Goal: Task Accomplishment & Management: Manage account settings

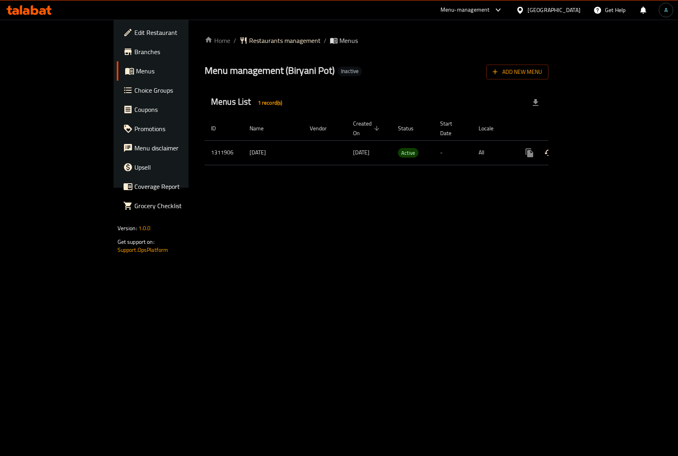
click at [592, 148] on icon "enhanced table" at bounding box center [588, 153] width 10 height 10
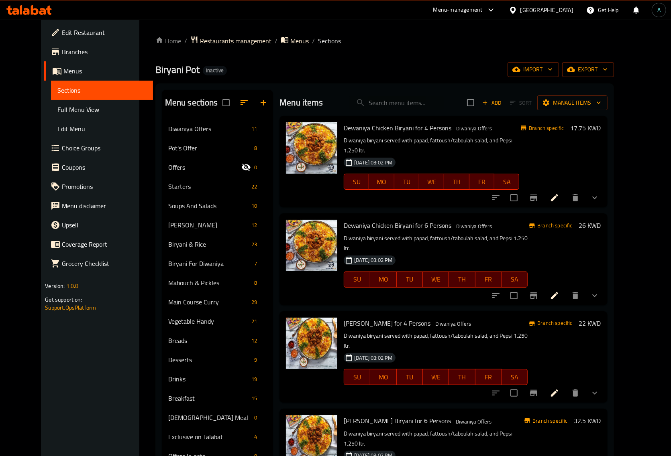
click at [57, 110] on span "Full Menu View" at bounding box center [101, 110] width 89 height 10
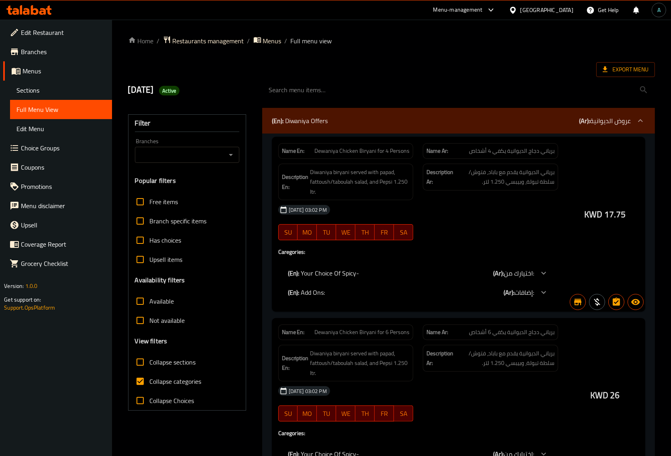
click at [199, 150] on input "Branches" at bounding box center [180, 154] width 86 height 11
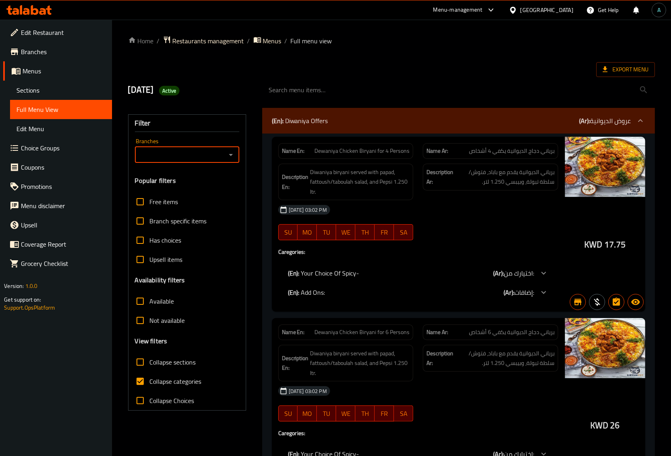
click at [203, 157] on input "Branches" at bounding box center [180, 154] width 86 height 11
click at [232, 157] on icon "Open" at bounding box center [231, 155] width 10 height 10
click at [180, 198] on span "[PERSON_NAME], (DH Kitchen), Mahboula" at bounding box center [187, 194] width 92 height 19
type input "[PERSON_NAME], (DH Kitchen), Mahboula"
click at [153, 317] on span "Not available" at bounding box center [167, 321] width 35 height 10
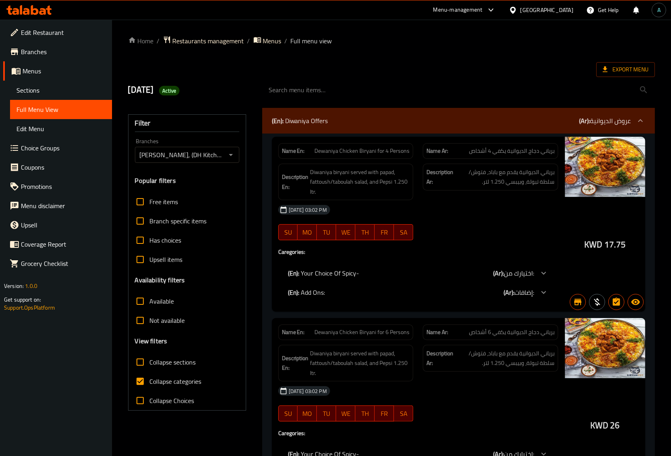
click at [150, 317] on input "Not available" at bounding box center [139, 320] width 19 height 19
checkbox input "true"
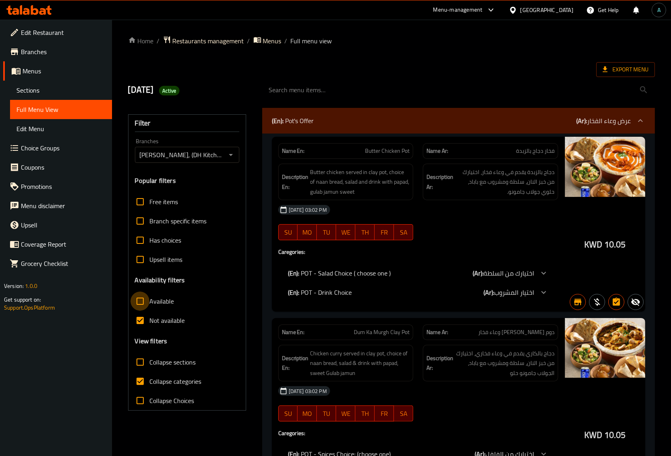
click at [144, 303] on input "Available" at bounding box center [139, 301] width 19 height 19
checkbox input "true"
click at [144, 317] on input "Not available" at bounding box center [139, 320] width 19 height 19
checkbox input "false"
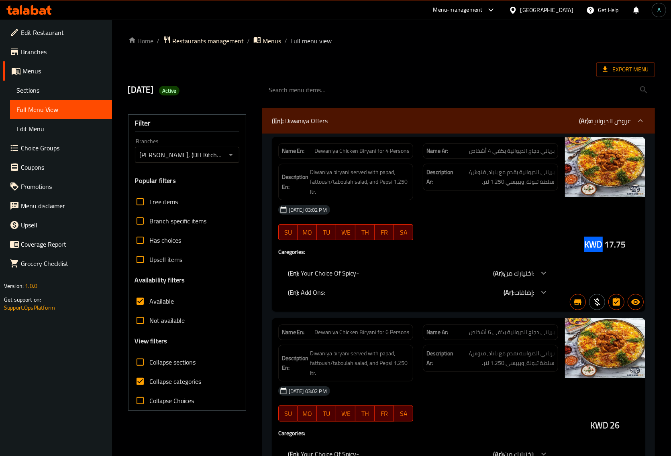
drag, startPoint x: 586, startPoint y: 249, endPoint x: 600, endPoint y: 249, distance: 14.0
click at [600, 249] on span "KWD" at bounding box center [593, 245] width 18 height 16
copy span "KWD"
click at [155, 300] on span "Available" at bounding box center [162, 302] width 24 height 10
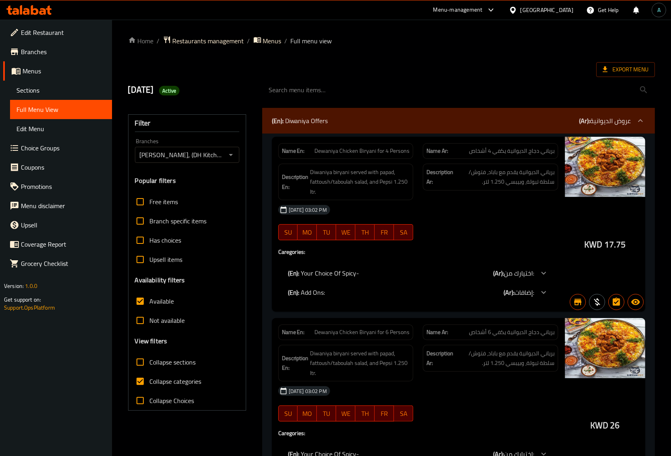
click at [142, 302] on input "Available" at bounding box center [139, 301] width 19 height 19
checkbox input "false"
click at [141, 320] on input "Not available" at bounding box center [139, 320] width 19 height 19
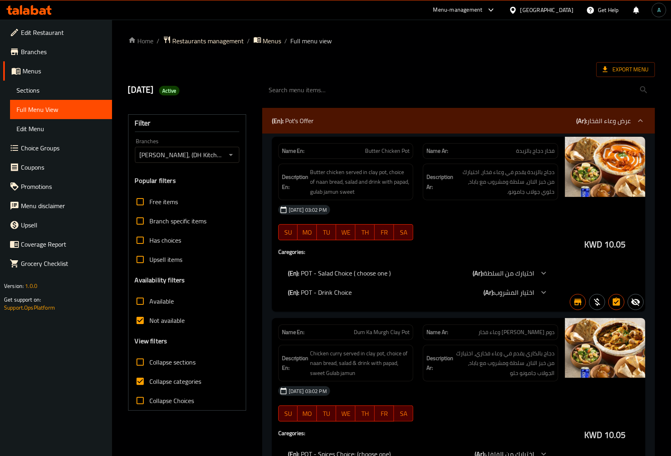
click at [146, 324] on input "Not available" at bounding box center [139, 320] width 19 height 19
checkbox input "false"
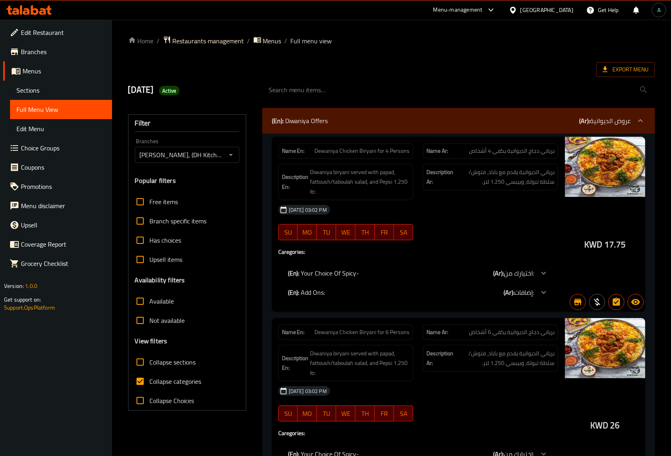
click at [175, 386] on span "Collapse categories" at bounding box center [176, 382] width 52 height 10
click at [150, 386] on input "Collapse categories" at bounding box center [139, 381] width 19 height 19
checkbox input "false"
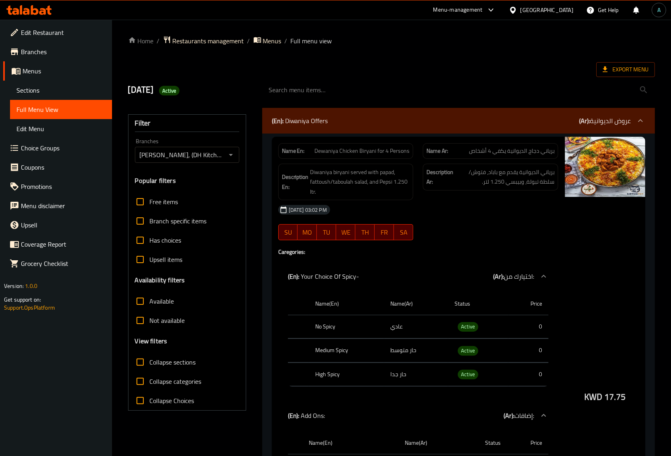
click at [643, 63] on span "Export Menu" at bounding box center [625, 69] width 59 height 15
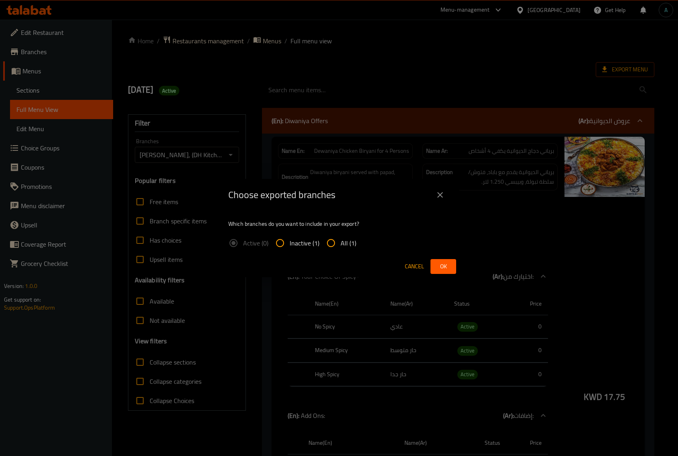
click at [334, 249] on input "All (1)" at bounding box center [330, 243] width 19 height 19
radio input "true"
click at [434, 264] on button "Ok" at bounding box center [444, 266] width 26 height 15
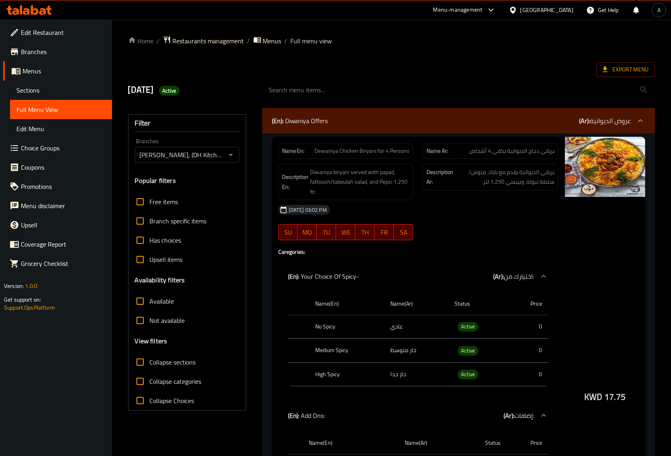
click at [29, 9] on icon at bounding box center [28, 10] width 45 height 10
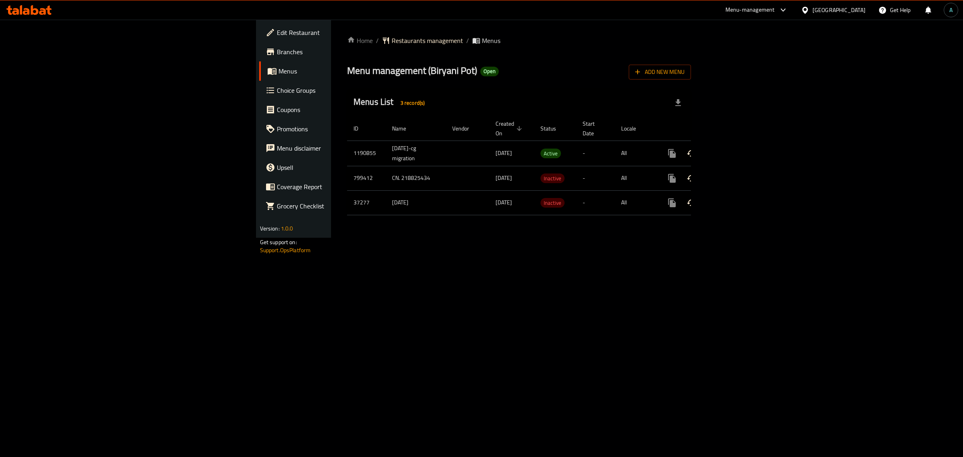
click at [331, 238] on div "Home / Restaurants management / Menus Menu management ( Biryani Pot ) Open Add …" at bounding box center [519, 129] width 376 height 218
click at [735, 149] on icon "enhanced table" at bounding box center [730, 154] width 10 height 10
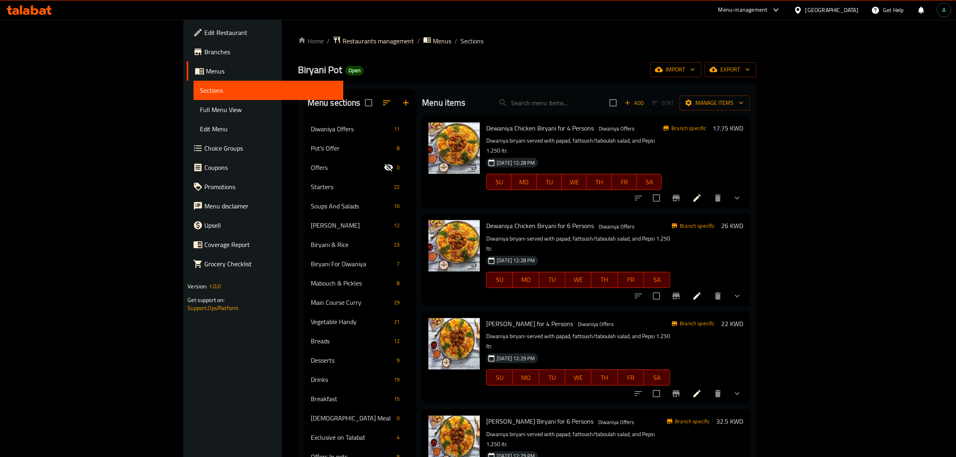
click at [200, 112] on span "Full Menu View" at bounding box center [268, 110] width 137 height 10
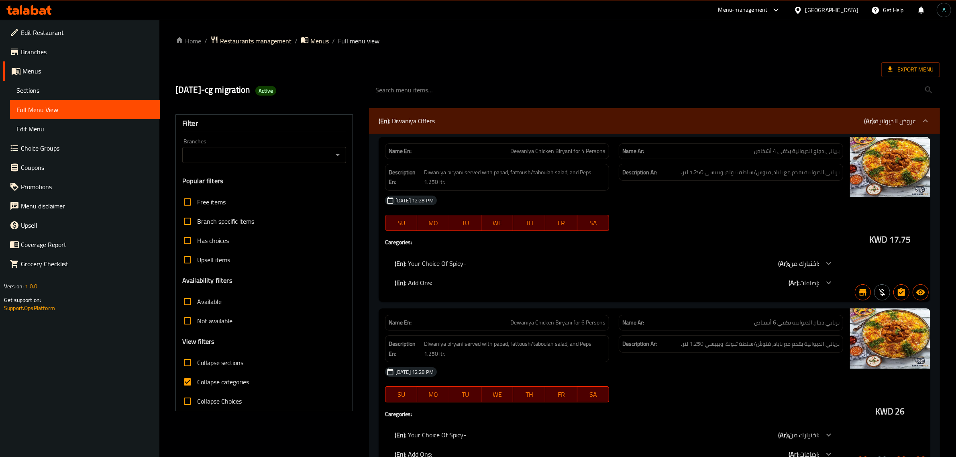
click at [211, 155] on input "Branches" at bounding box center [258, 154] width 146 height 11
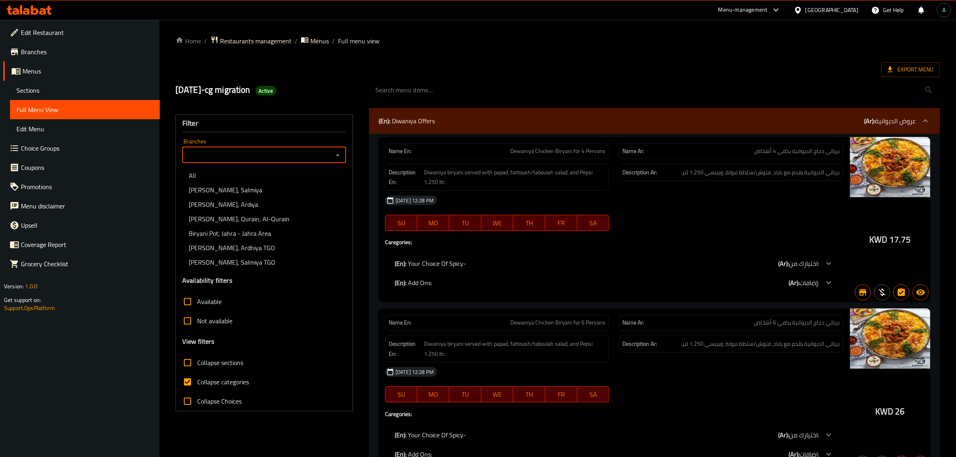
click at [334, 155] on icon "Close" at bounding box center [338, 155] width 10 height 10
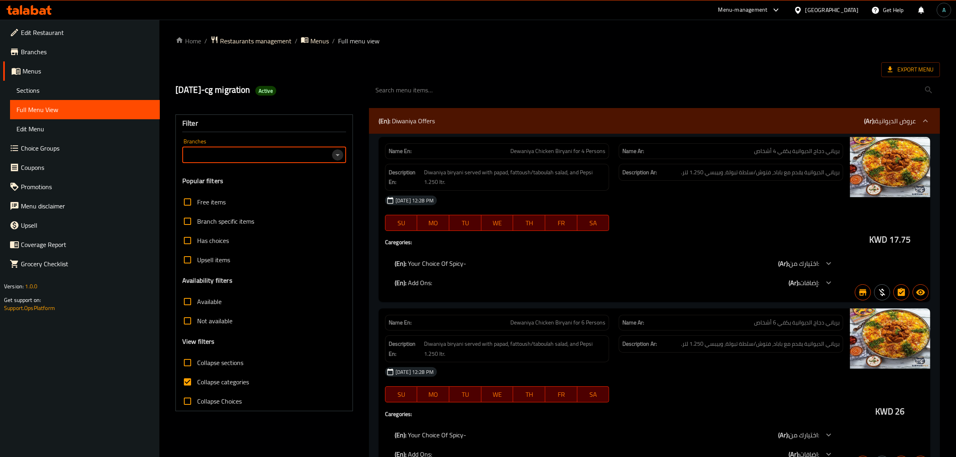
click at [334, 155] on icon "Open" at bounding box center [338, 155] width 10 height 10
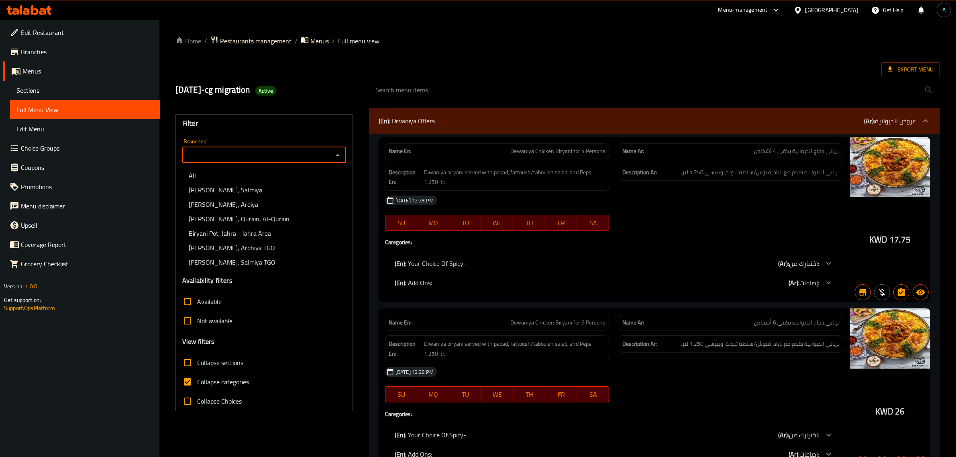
click at [212, 204] on span "Biryani Pot, Ardiya" at bounding box center [223, 204] width 69 height 10
type input "Biryani Pot, Ardiya"
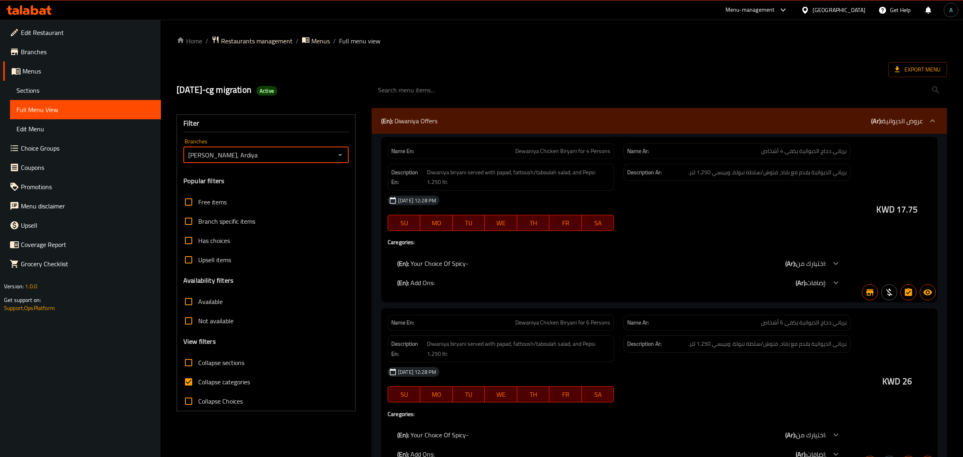
click at [205, 389] on div at bounding box center [481, 228] width 963 height 457
click at [198, 320] on div at bounding box center [481, 228] width 963 height 457
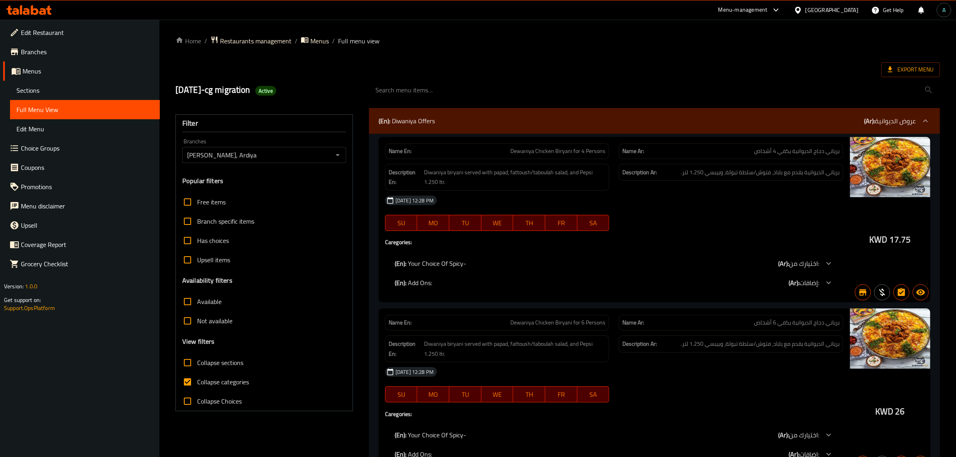
click at [196, 321] on input "Not available" at bounding box center [187, 320] width 19 height 19
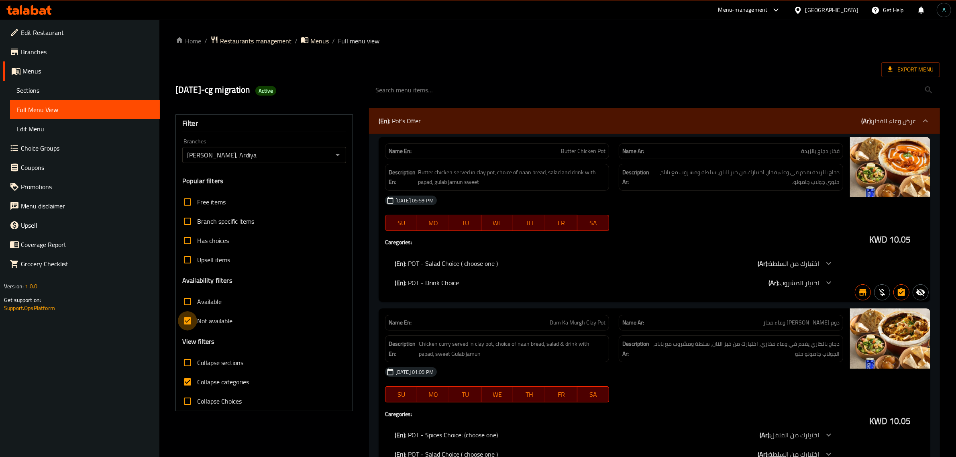
click at [196, 321] on input "Not available" at bounding box center [187, 320] width 19 height 19
checkbox input "false"
click at [205, 301] on span "Available" at bounding box center [209, 302] width 24 height 10
click at [197, 301] on input "Available" at bounding box center [187, 301] width 19 height 19
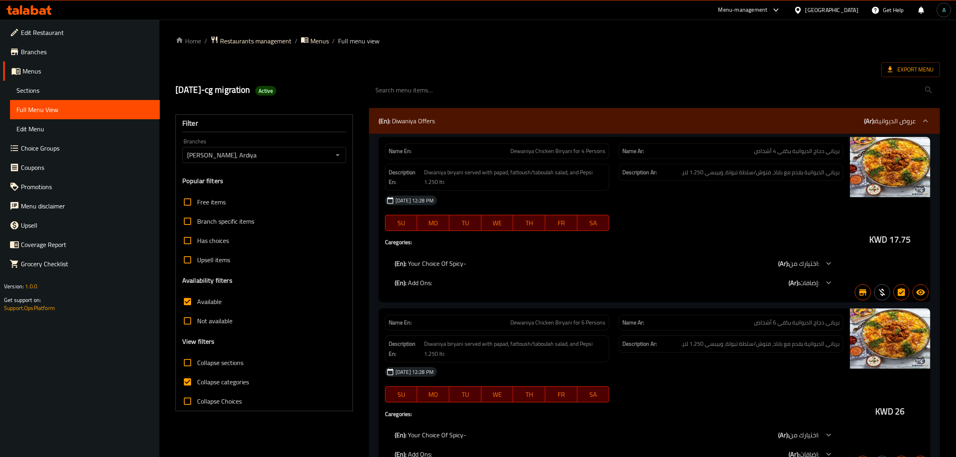
click at [184, 301] on input "Available" at bounding box center [187, 301] width 19 height 19
checkbox input "false"
click at [187, 316] on input "Not available" at bounding box center [187, 320] width 19 height 19
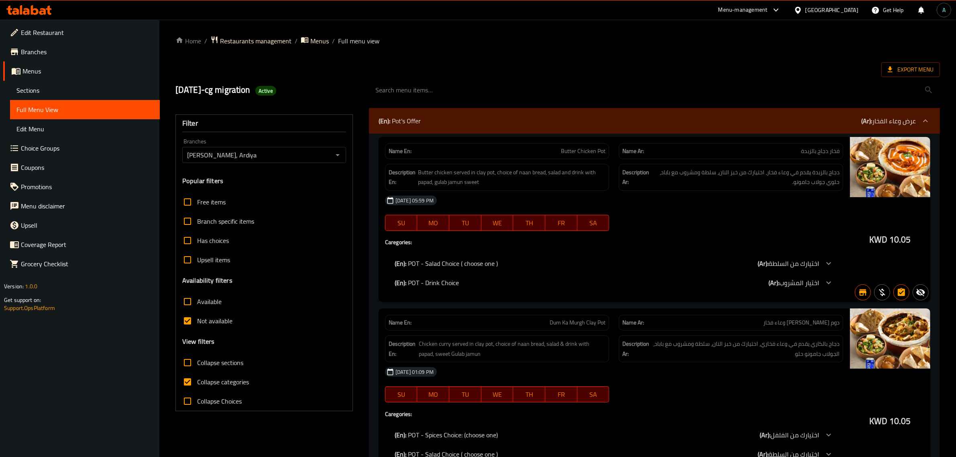
click at [633, 243] on h4 "Caregories:" at bounding box center [614, 242] width 458 height 8
click at [202, 321] on span "Not available" at bounding box center [214, 321] width 35 height 10
click at [197, 321] on input "Not available" at bounding box center [187, 320] width 19 height 19
checkbox input "false"
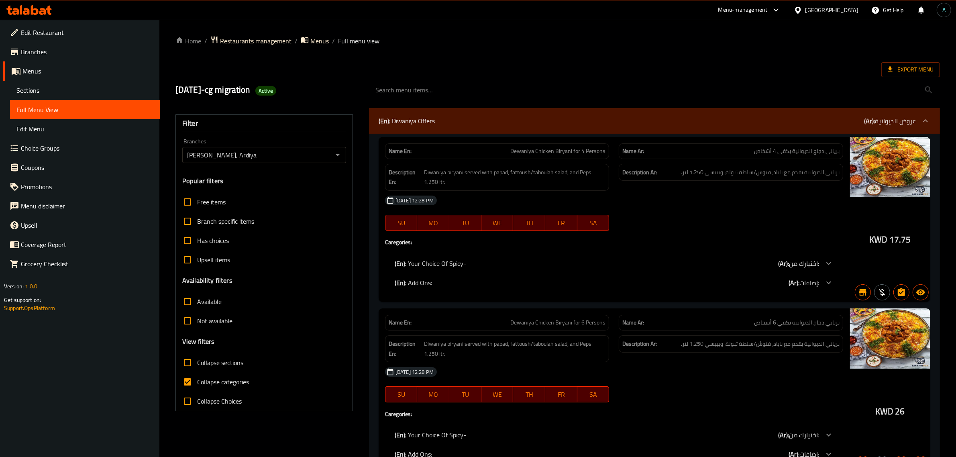
drag, startPoint x: 203, startPoint y: 380, endPoint x: 196, endPoint y: 382, distance: 8.1
click at [203, 380] on span "Collapse categories" at bounding box center [223, 382] width 52 height 10
click at [197, 380] on input "Collapse categories" at bounding box center [187, 381] width 19 height 19
checkbox input "false"
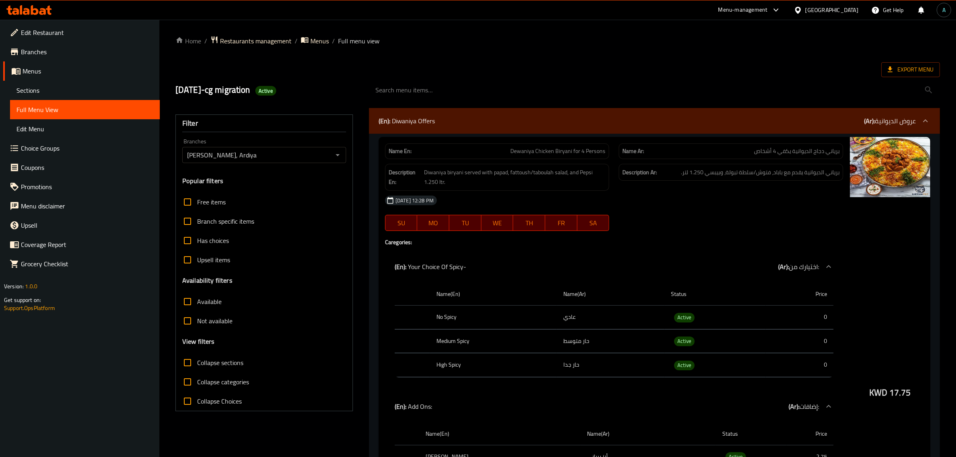
click at [687, 316] on span "Active" at bounding box center [684, 317] width 20 height 9
copy span "Active"
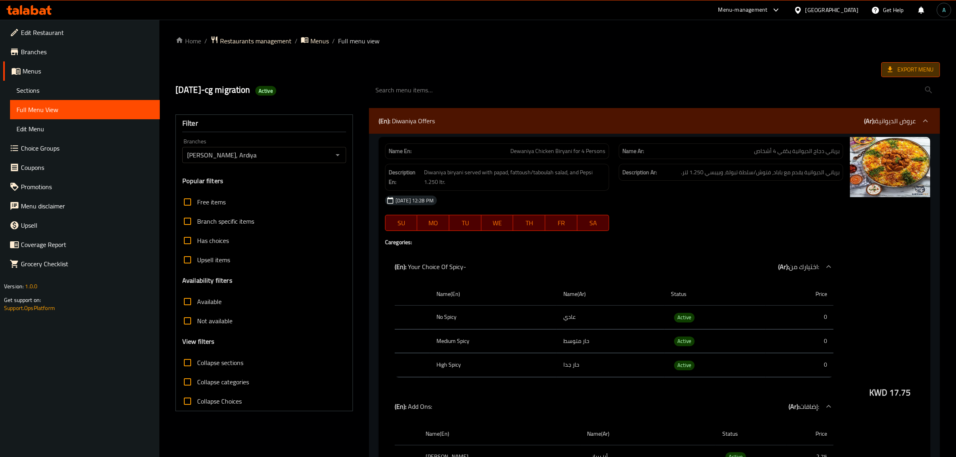
click at [892, 69] on icon at bounding box center [890, 69] width 8 height 8
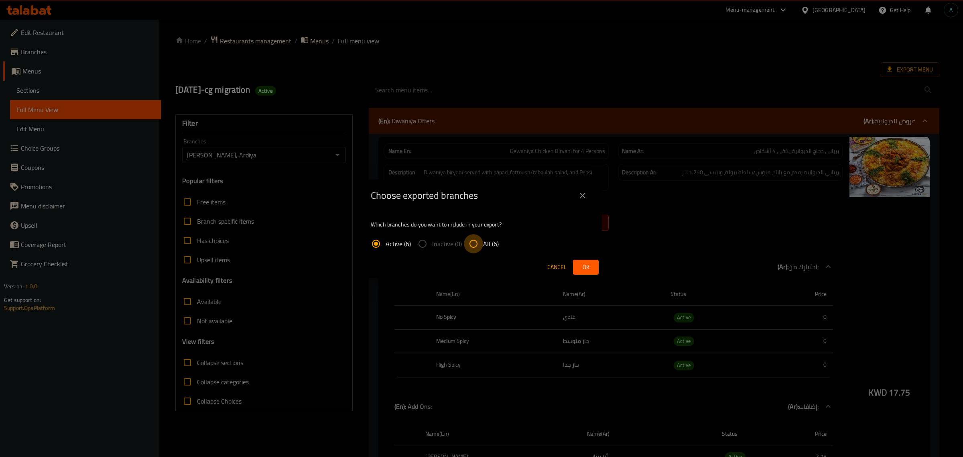
click at [473, 247] on input "All (6)" at bounding box center [473, 243] width 19 height 19
radio input "true"
click at [582, 270] on span "Ok" at bounding box center [586, 267] width 13 height 10
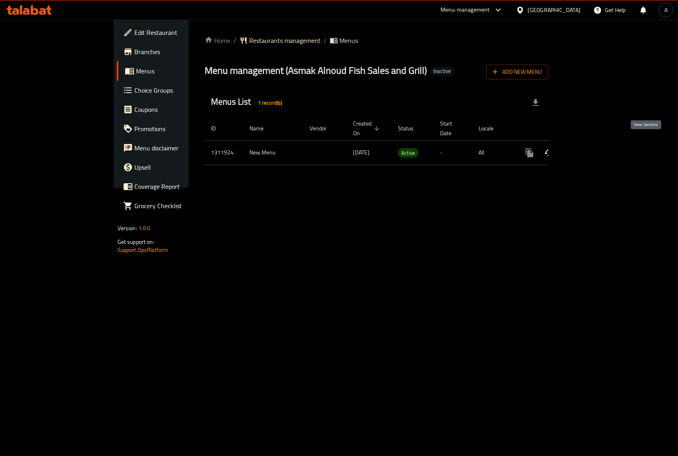
click at [592, 148] on icon "enhanced table" at bounding box center [588, 153] width 10 height 10
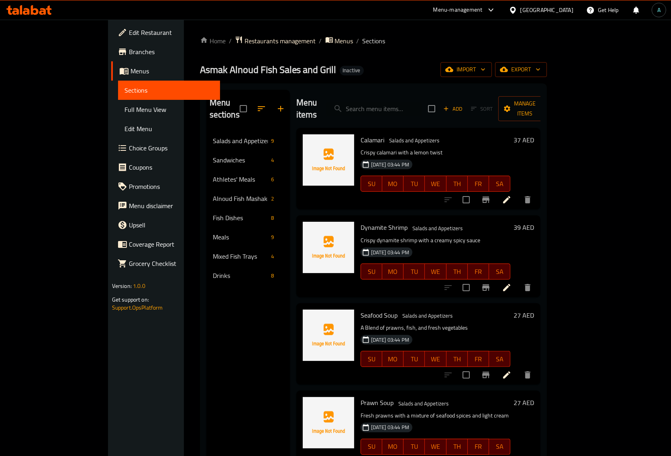
drag, startPoint x: 57, startPoint y: 106, endPoint x: 83, endPoint y: 137, distance: 41.0
click at [124, 106] on span "Full Menu View" at bounding box center [168, 110] width 89 height 10
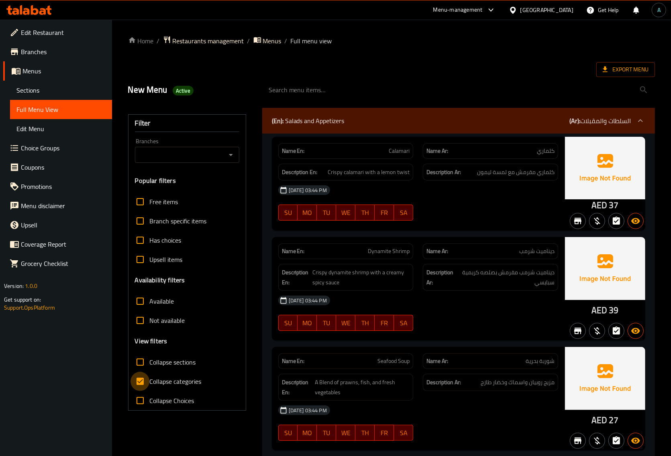
click at [149, 378] on input "Collapse categories" at bounding box center [139, 381] width 19 height 19
checkbox input "false"
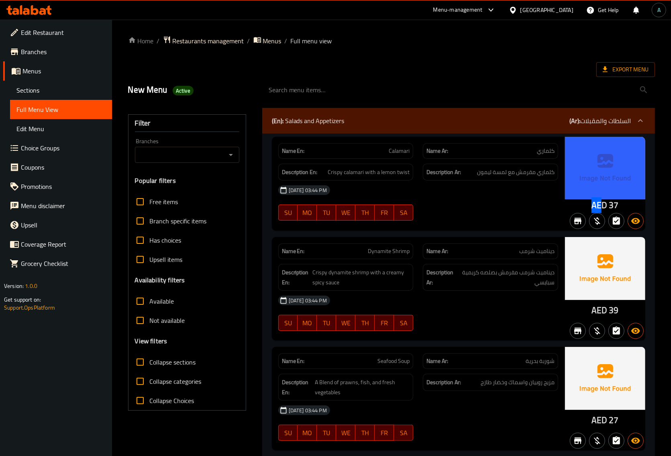
drag, startPoint x: 586, startPoint y: 205, endPoint x: 602, endPoint y: 207, distance: 16.6
click at [602, 207] on div "AED 37" at bounding box center [605, 184] width 80 height 94
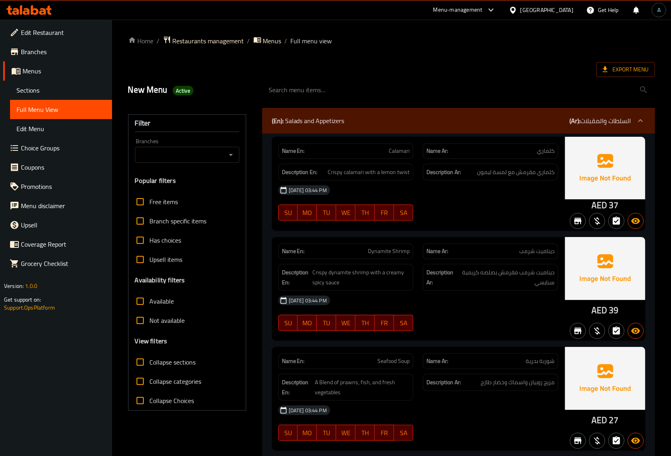
click at [586, 210] on div "AED 37" at bounding box center [605, 184] width 80 height 94
drag, startPoint x: 593, startPoint y: 207, endPoint x: 605, endPoint y: 207, distance: 12.0
click at [605, 207] on span "AED" at bounding box center [599, 205] width 16 height 16
copy span "AED"
click at [616, 67] on span "Export Menu" at bounding box center [625, 70] width 46 height 10
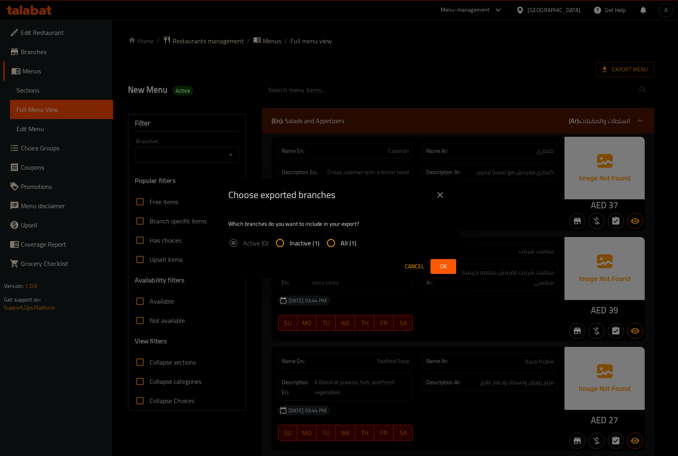
click at [350, 238] on span "All (1)" at bounding box center [349, 243] width 16 height 10
click at [341, 237] on input "All (1)" at bounding box center [330, 243] width 19 height 19
radio input "true"
click at [442, 264] on span "Ok" at bounding box center [443, 267] width 13 height 10
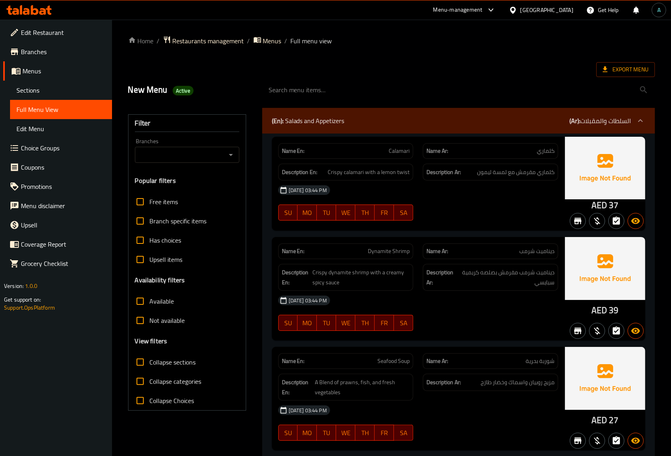
click at [175, 94] on span "Active" at bounding box center [183, 91] width 21 height 8
copy span "Active"
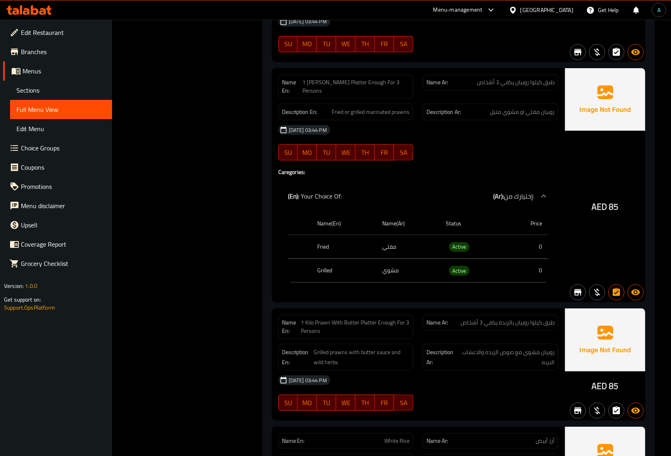
click at [147, 175] on div "Filter Branches Branches Popular filters Free items Branch specific items Has c…" at bounding box center [190, 116] width 134 height 5938
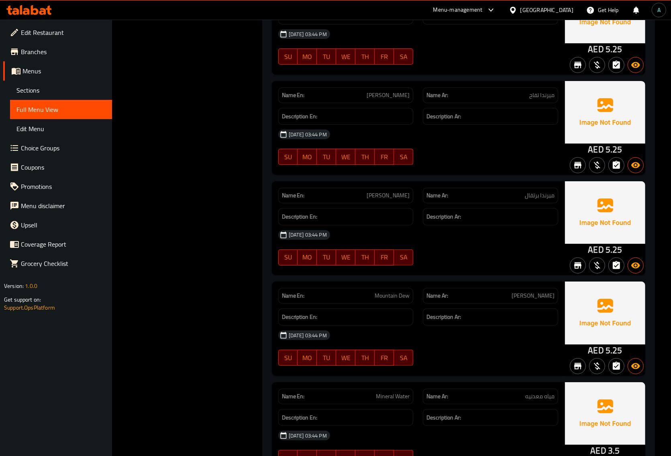
scroll to position [5585, 0]
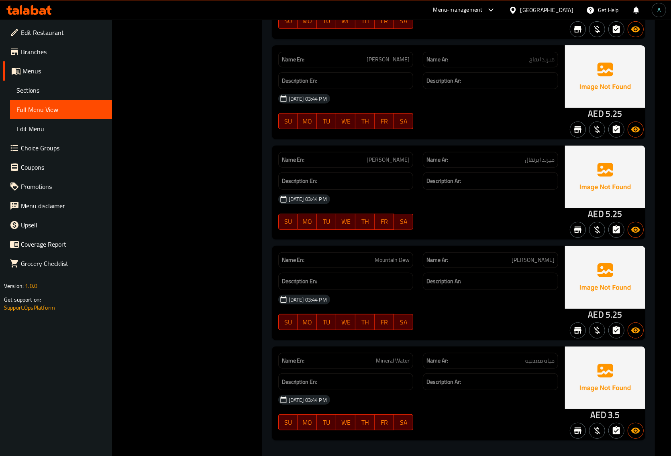
click at [478, 324] on div "Name En: Pepsi Name Ar: بيبسي Description En: Description Ar: 15-09-2025 03:44 …" at bounding box center [458, 48] width 393 height 817
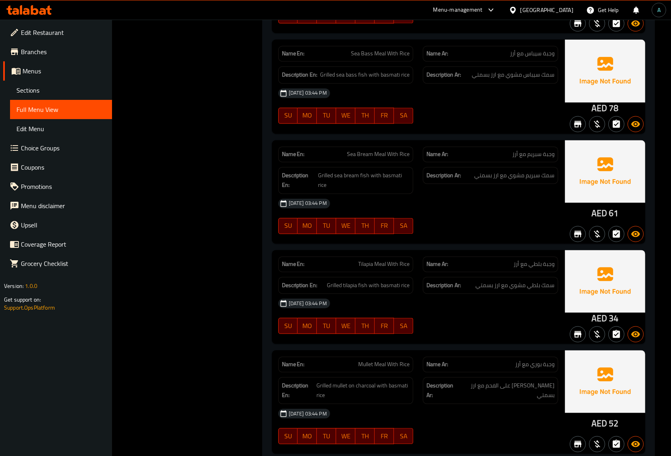
scroll to position [3679, 0]
